Goal: Check status: Check status

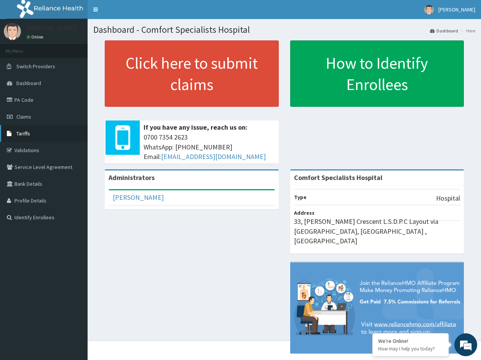
click at [32, 134] on link "Tariffs" at bounding box center [44, 133] width 88 height 17
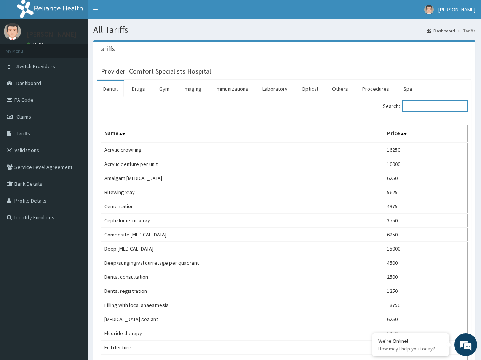
click at [415, 106] on input "Search:" at bounding box center [435, 105] width 66 height 11
click at [142, 91] on link "Drugs" at bounding box center [139, 89] width 26 height 16
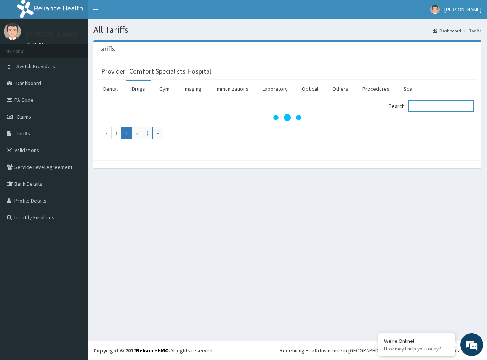
click at [438, 105] on input "Search:" at bounding box center [441, 105] width 66 height 11
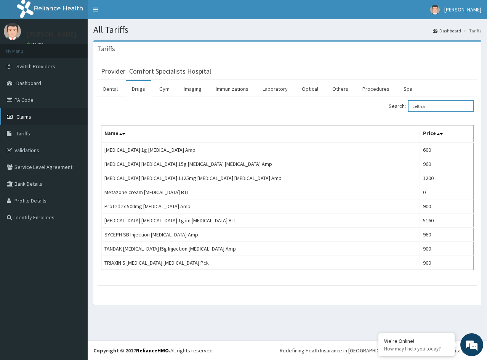
type input "ceftria"
click at [30, 121] on link "Claims" at bounding box center [44, 116] width 88 height 17
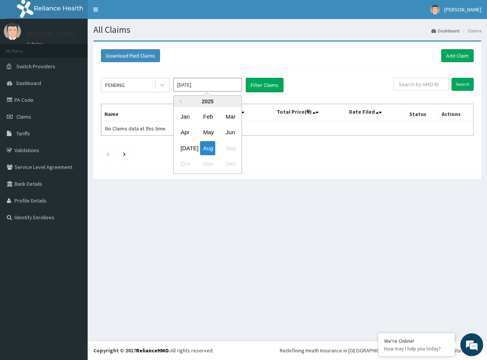
click at [220, 86] on input "Aug 2025" at bounding box center [207, 85] width 69 height 14
click at [226, 133] on div "Jun" at bounding box center [229, 132] width 15 height 14
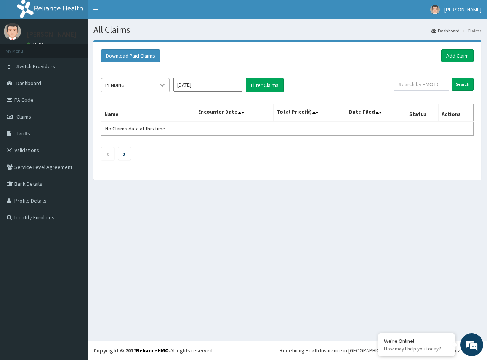
click at [160, 85] on icon at bounding box center [162, 85] width 8 height 8
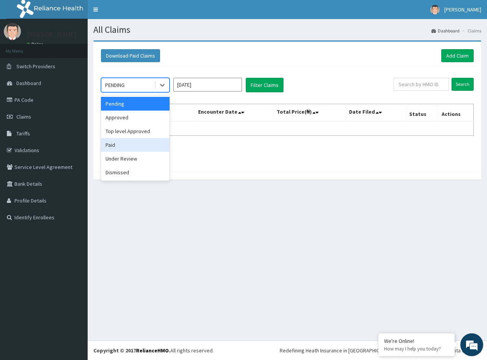
click at [123, 145] on div "Paid" at bounding box center [135, 145] width 69 height 14
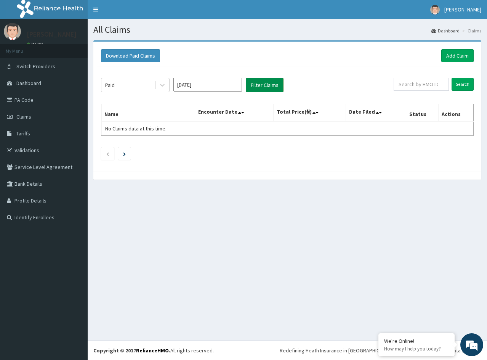
click at [255, 88] on button "Filter Claims" at bounding box center [265, 85] width 38 height 14
click at [259, 86] on button "Filter Claims" at bounding box center [265, 85] width 38 height 14
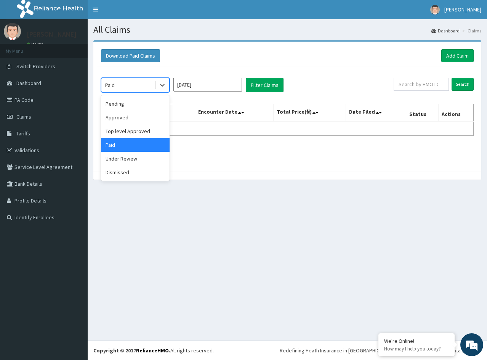
click at [145, 85] on div "Paid" at bounding box center [127, 85] width 53 height 12
click at [120, 115] on div "Approved" at bounding box center [135, 117] width 69 height 14
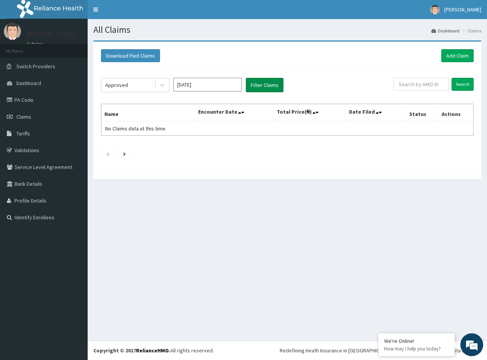
click at [256, 89] on button "Filter Claims" at bounding box center [265, 85] width 38 height 14
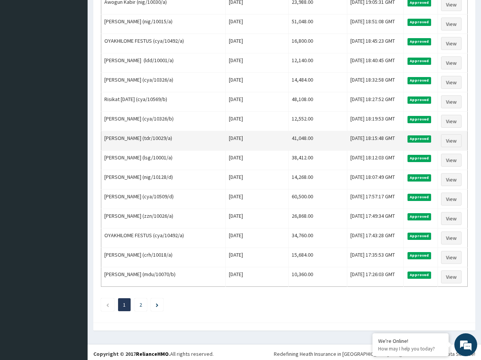
scroll to position [810, 0]
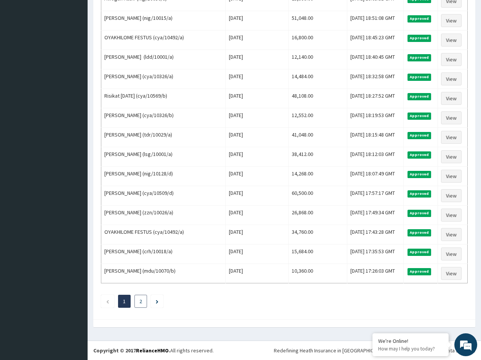
click at [139, 300] on li "2" at bounding box center [140, 300] width 13 height 13
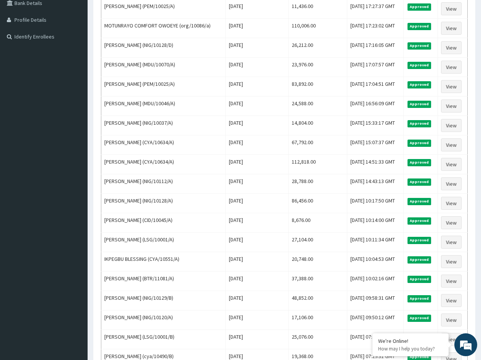
scroll to position [0, 0]
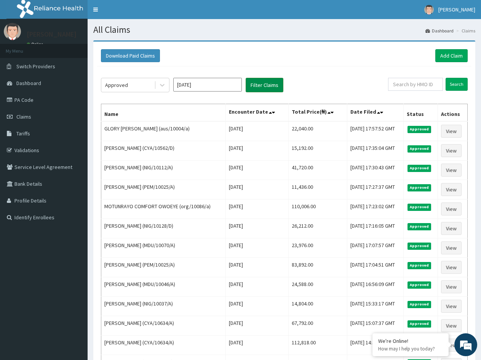
click at [264, 86] on button "Filter Claims" at bounding box center [265, 85] width 38 height 14
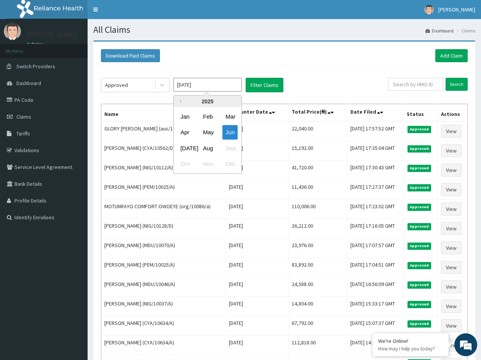
click at [197, 89] on input "Jun 2025" at bounding box center [207, 85] width 69 height 14
click at [210, 132] on div "May" at bounding box center [207, 132] width 15 height 14
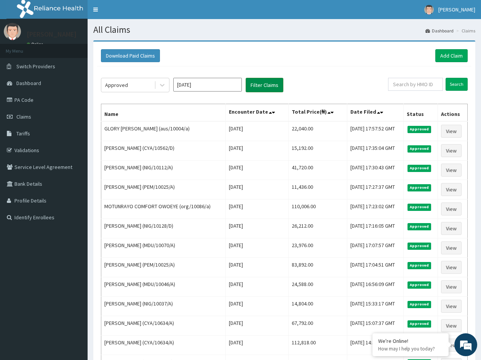
click at [259, 86] on button "Filter Claims" at bounding box center [265, 85] width 38 height 14
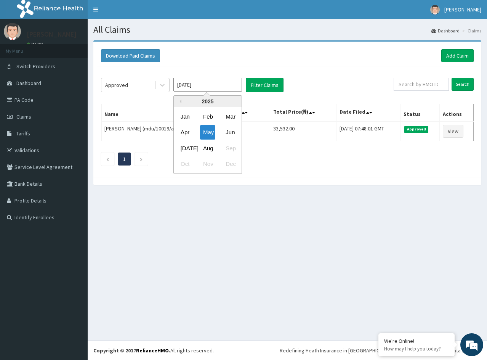
click at [200, 86] on input "May 2025" at bounding box center [207, 85] width 69 height 14
drag, startPoint x: 233, startPoint y: 130, endPoint x: 248, endPoint y: 93, distance: 39.6
click at [235, 129] on div "Jun" at bounding box center [229, 132] width 15 height 14
type input "Jun 2025"
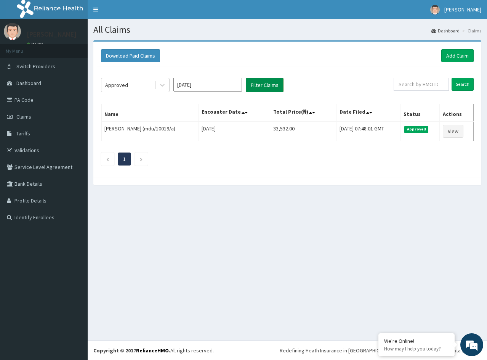
click at [258, 88] on button "Filter Claims" at bounding box center [265, 85] width 38 height 14
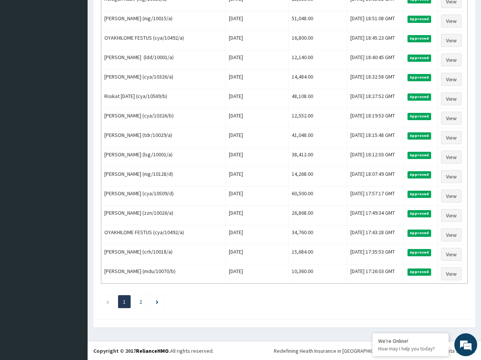
scroll to position [495, 0]
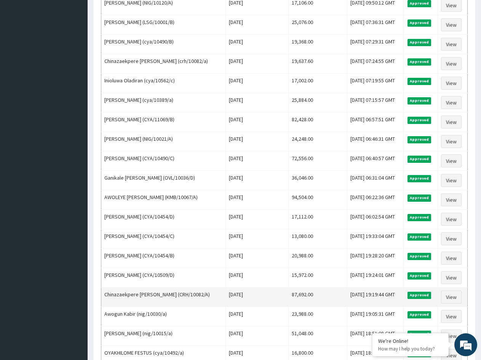
drag, startPoint x: 124, startPoint y: 266, endPoint x: 102, endPoint y: 291, distance: 33.2
click at [124, 269] on tbody "GLORY OLUCHI AGWARAMGBO (aus/10004/a) Fri Jun 27 2025 22,040.00 Sat, 05 Jul 202…" at bounding box center [284, 112] width 366 height 972
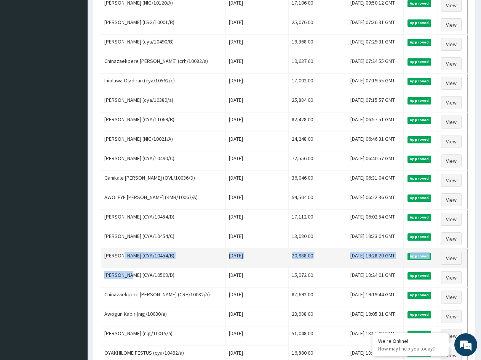
click at [104, 256] on td "Uchenna Onumonu (CYA/10454/B)" at bounding box center [163, 257] width 125 height 19
click at [118, 257] on td "Uchenna Onumonu (CYA/10454/B)" at bounding box center [163, 257] width 125 height 19
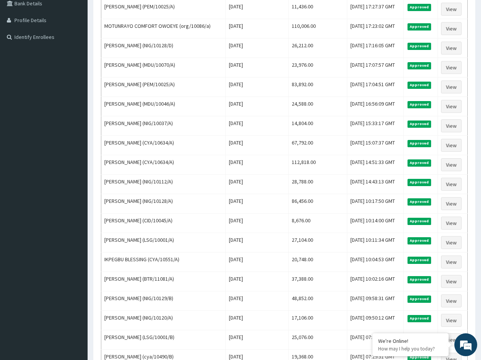
scroll to position [0, 0]
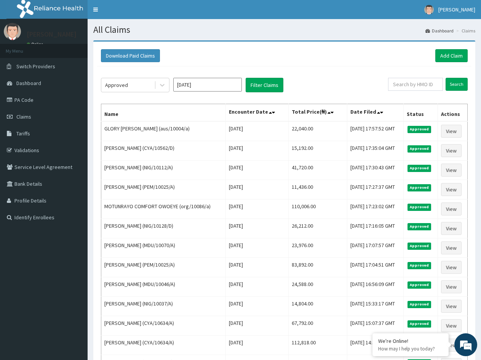
click at [306, 59] on div "Download Paid Claims Add Claim" at bounding box center [284, 55] width 367 height 13
click at [290, 58] on div "Download Paid Claims Add Claim" at bounding box center [284, 55] width 367 height 13
click at [295, 54] on div "Download Paid Claims Add Claim" at bounding box center [284, 55] width 367 height 13
click at [319, 56] on div "Download Paid Claims Add Claim" at bounding box center [284, 55] width 367 height 13
click at [312, 54] on div "Download Paid Claims Add Claim" at bounding box center [284, 55] width 367 height 13
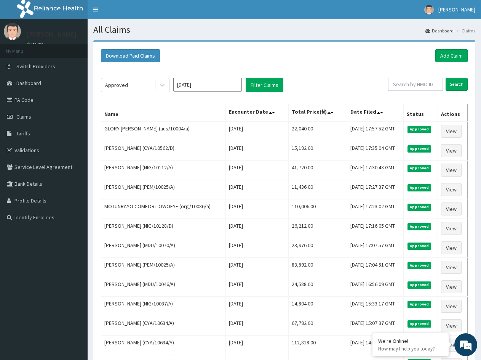
click at [275, 53] on div "Download Paid Claims Add Claim" at bounding box center [284, 55] width 367 height 13
click at [252, 53] on div "Download Paid Claims Add Claim" at bounding box center [284, 55] width 367 height 13
click at [341, 61] on div "Download Paid Claims Add Claim" at bounding box center [284, 55] width 367 height 13
click at [303, 61] on div "Download Paid Claims Add Claim" at bounding box center [284, 55] width 367 height 13
